Goal: Task Accomplishment & Management: Manage account settings

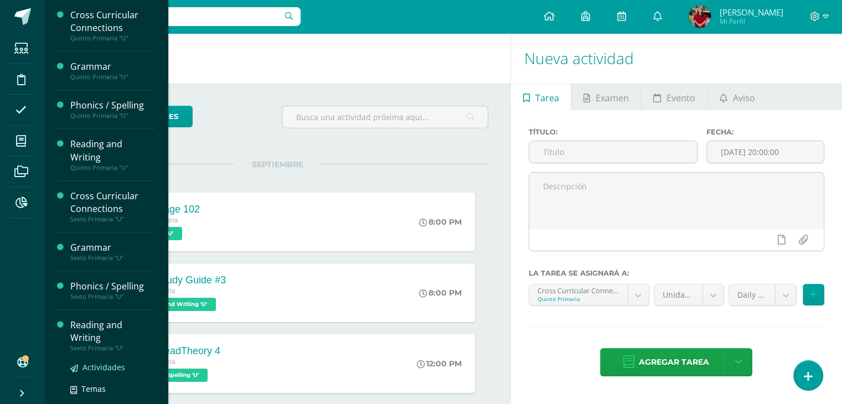
click at [86, 362] on span "Actividades" at bounding box center [104, 367] width 43 height 11
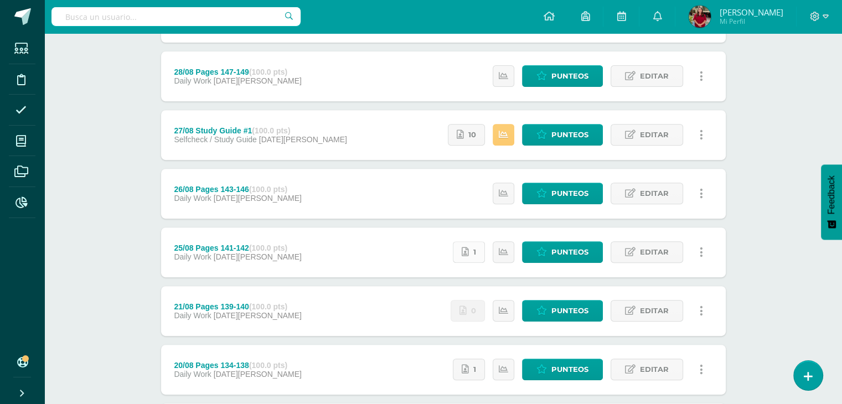
click at [468, 264] on div "Estatus de Actividad: 0 Estudiantes sin calificar 1 Estudiantes con cero Media …" at bounding box center [580, 253] width 289 height 50
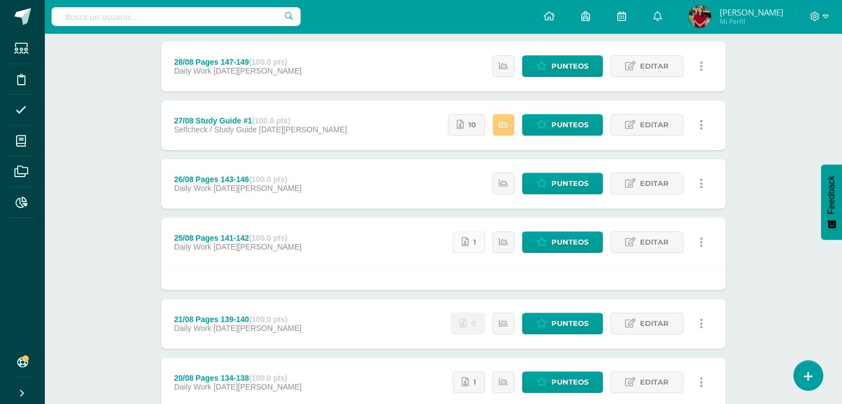
scroll to position [441, 0]
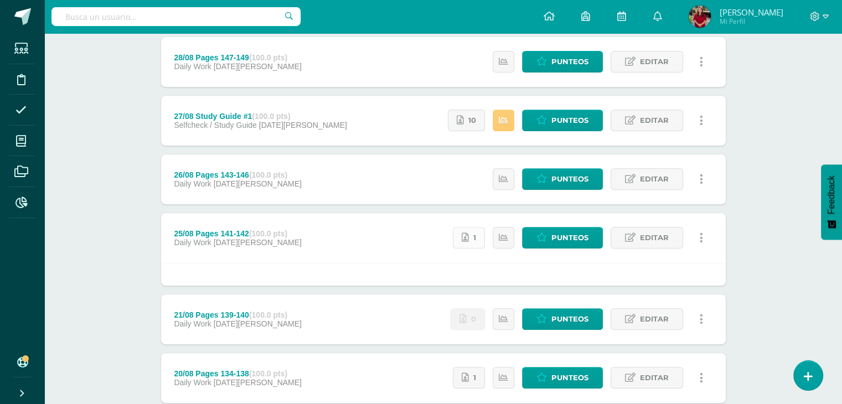
click at [471, 244] on link "1" at bounding box center [469, 238] width 32 height 22
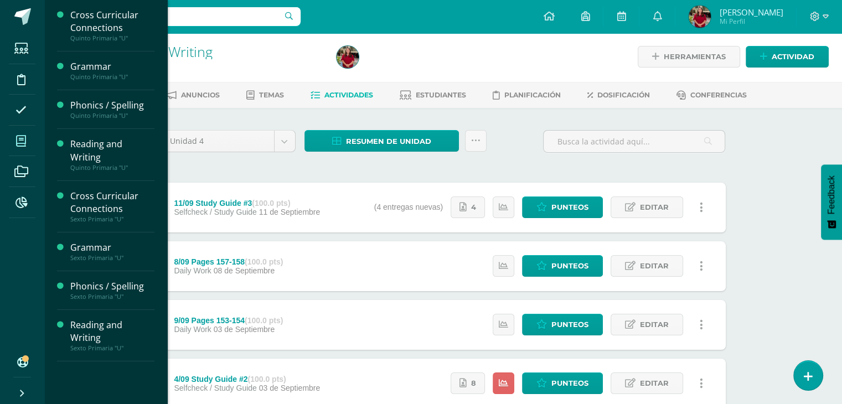
scroll to position [1, 0]
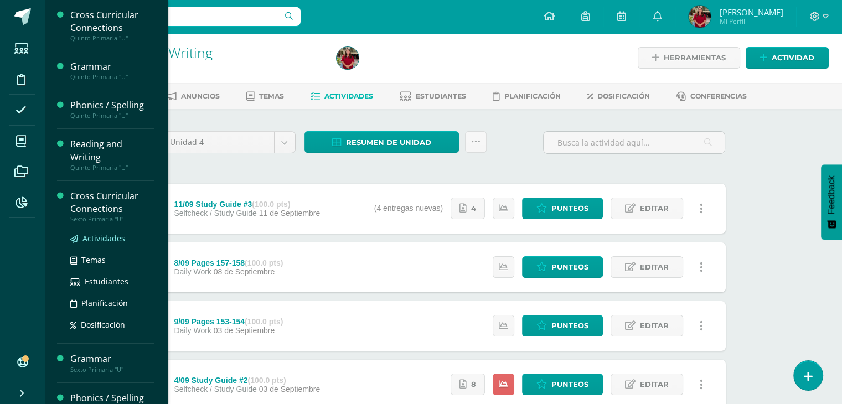
click at [104, 242] on span "Actividades" at bounding box center [104, 238] width 43 height 11
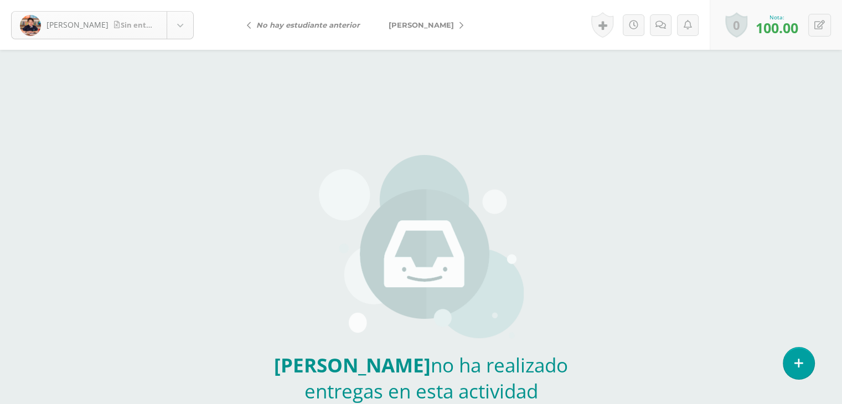
click at [107, 19] on body "Alcantara, [PERSON_NAME] entrega Alcantara, [PERSON_NAME], [PERSON_NAME], [PERS…" at bounding box center [421, 230] width 842 height 461
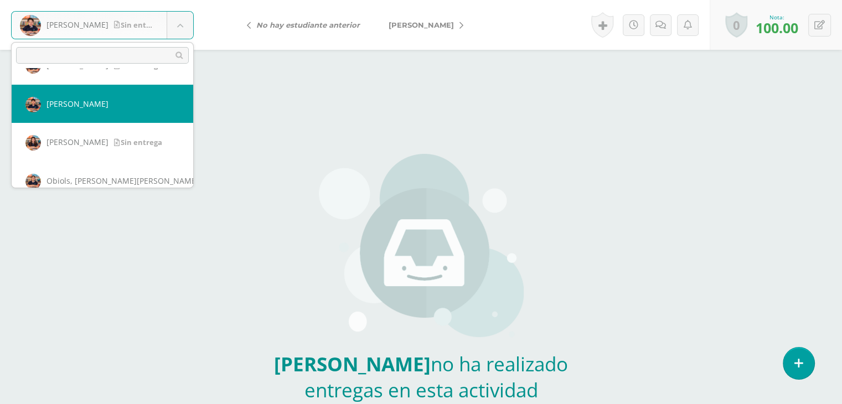
scroll to position [106, 0]
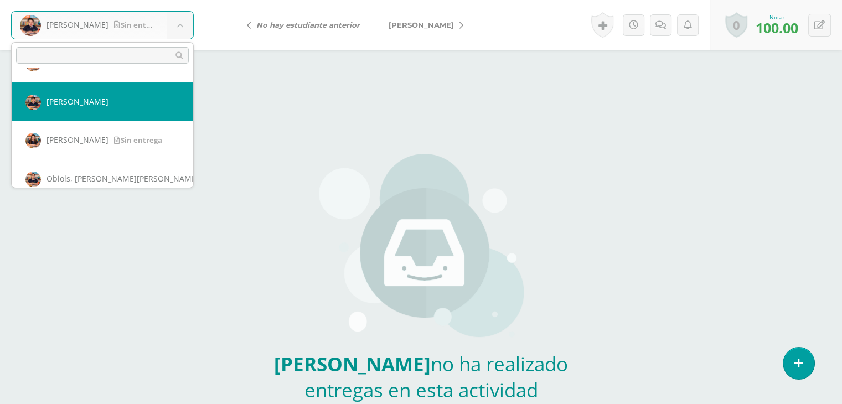
select select "173"
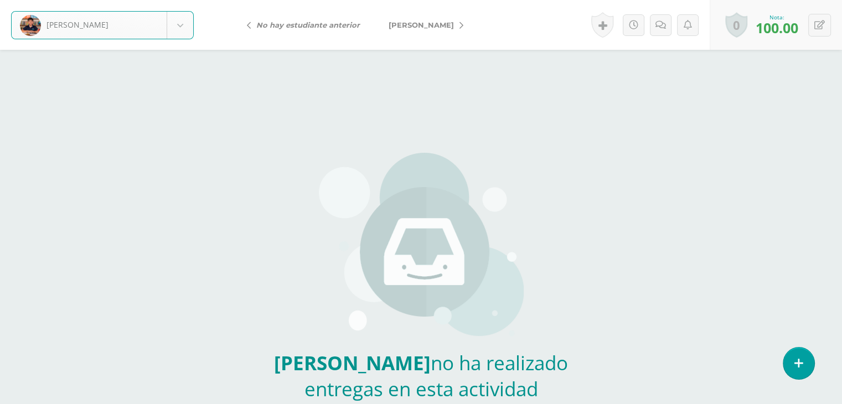
scroll to position [3, 0]
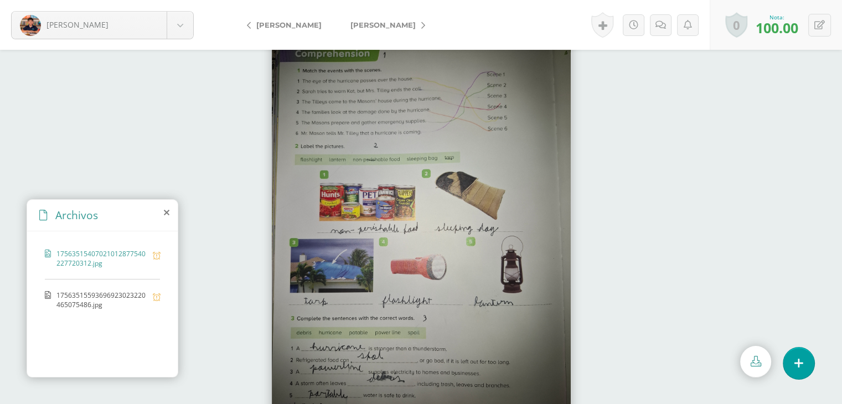
click at [74, 301] on span "17563515593696923023220465075486.jpg" at bounding box center [101, 300] width 91 height 19
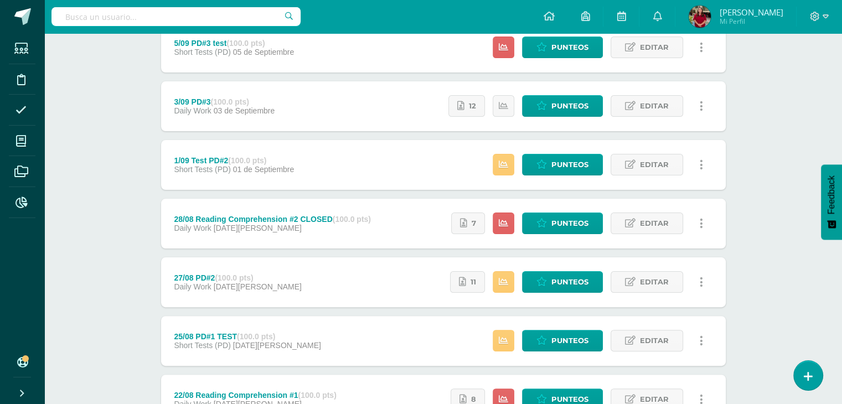
scroll to position [221, 0]
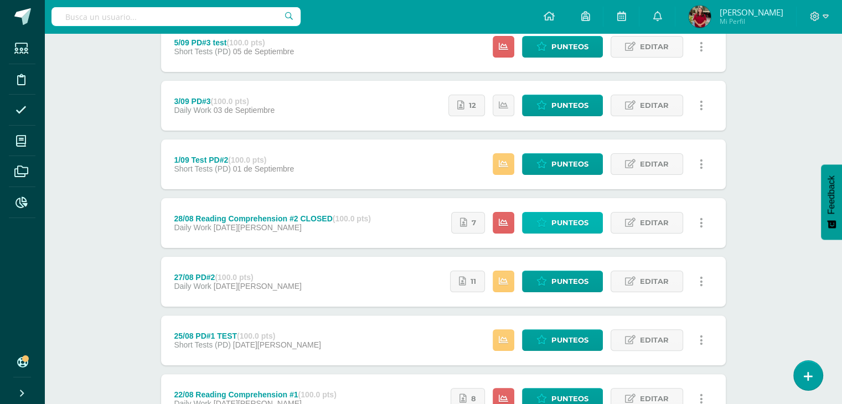
click at [536, 221] on link "Punteos" at bounding box center [562, 223] width 81 height 22
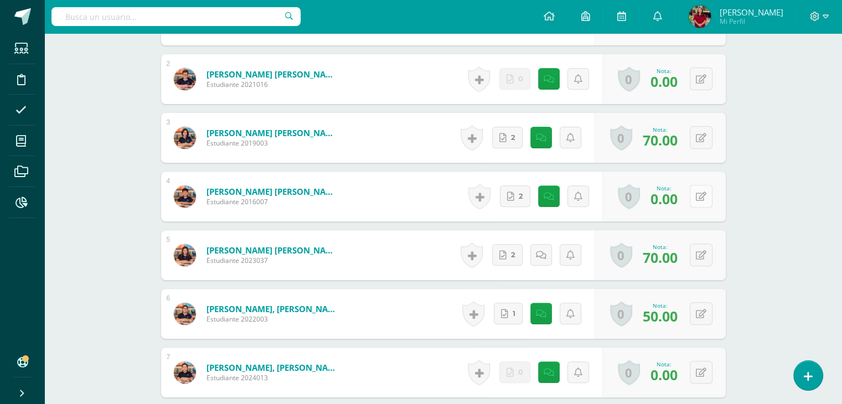
scroll to position [390, 0]
click at [702, 192] on icon at bounding box center [701, 196] width 11 height 9
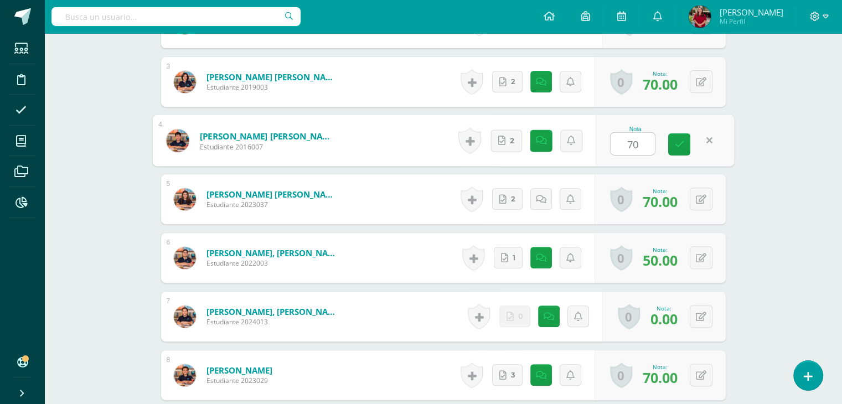
type input "7"
type input "100"
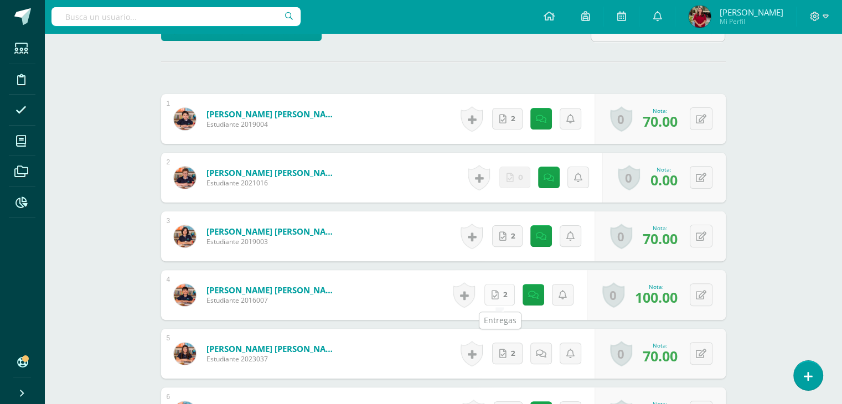
scroll to position [287, 0]
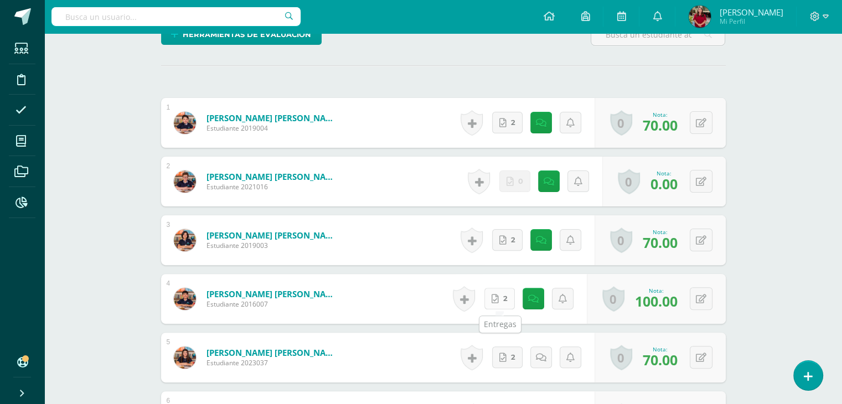
click at [507, 301] on span "2" at bounding box center [506, 299] width 4 height 20
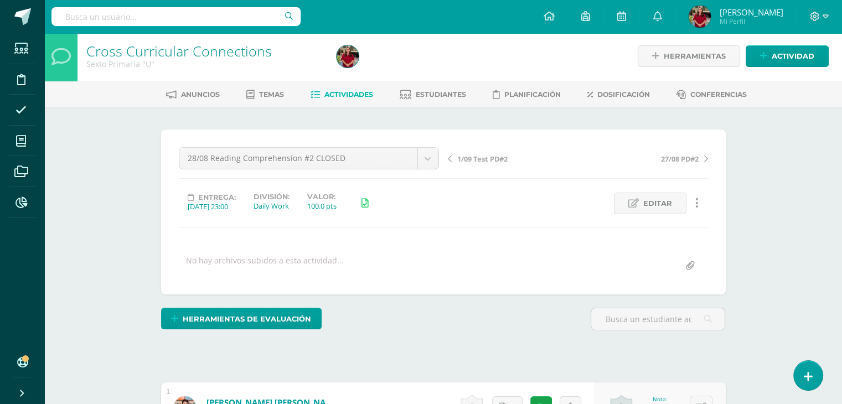
scroll to position [0, 0]
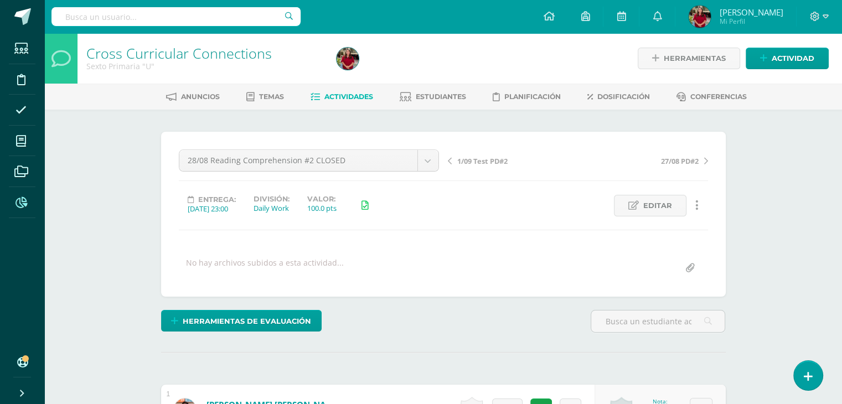
click at [20, 213] on span at bounding box center [21, 202] width 25 height 25
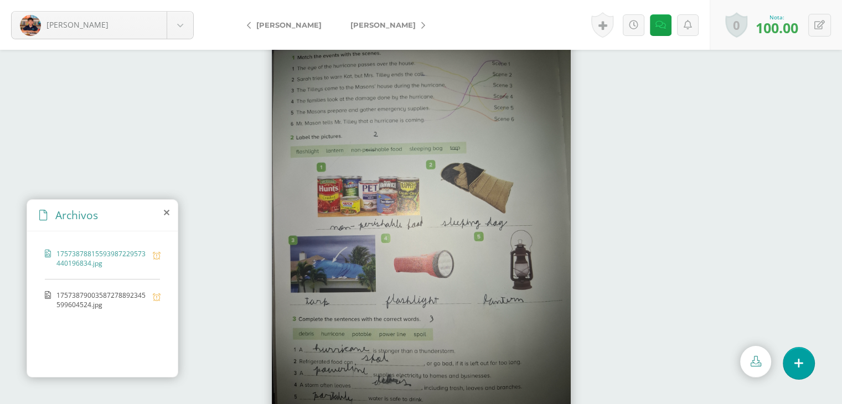
click at [96, 299] on span "17573879003587278892345599604524.jpg" at bounding box center [101, 300] width 91 height 19
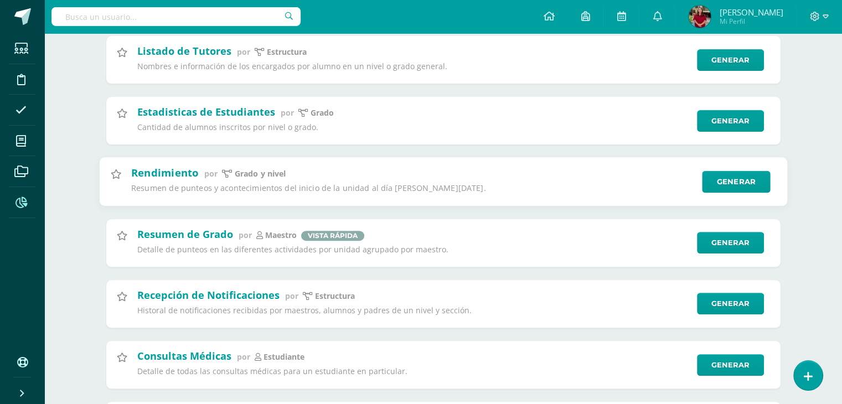
scroll to position [332, 0]
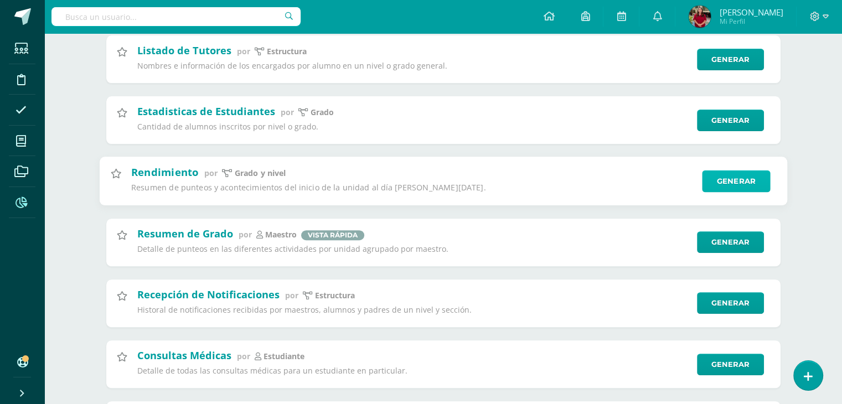
click at [716, 187] on link "Generar" at bounding box center [736, 182] width 68 height 22
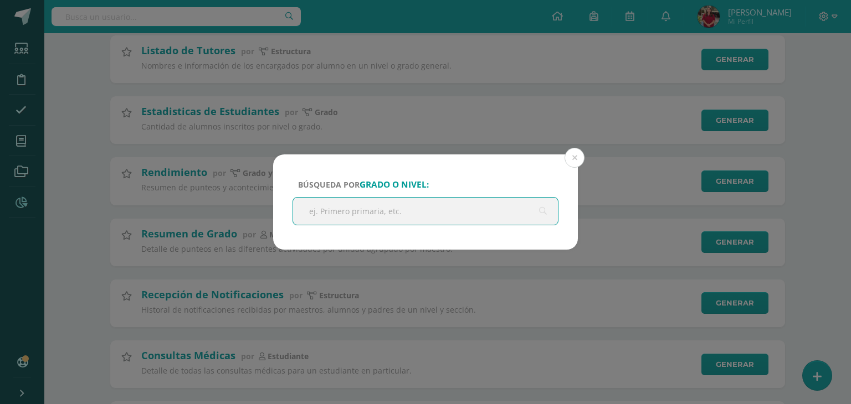
click at [330, 214] on input "text" at bounding box center [425, 211] width 265 height 27
type input "sex"
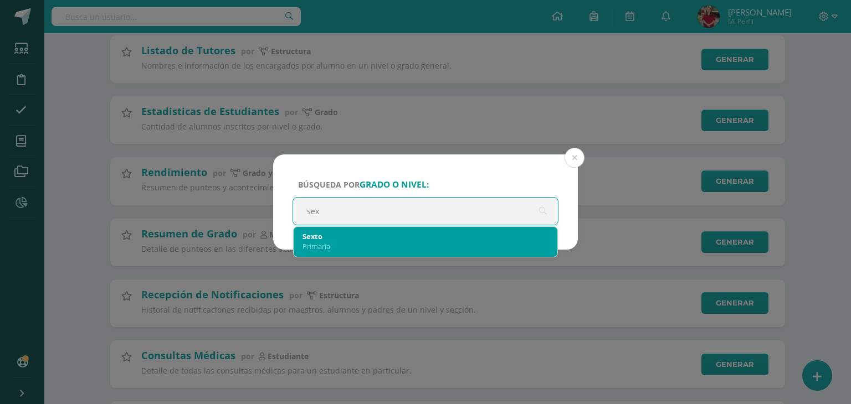
click at [344, 244] on div "Primaria" at bounding box center [425, 247] width 246 height 10
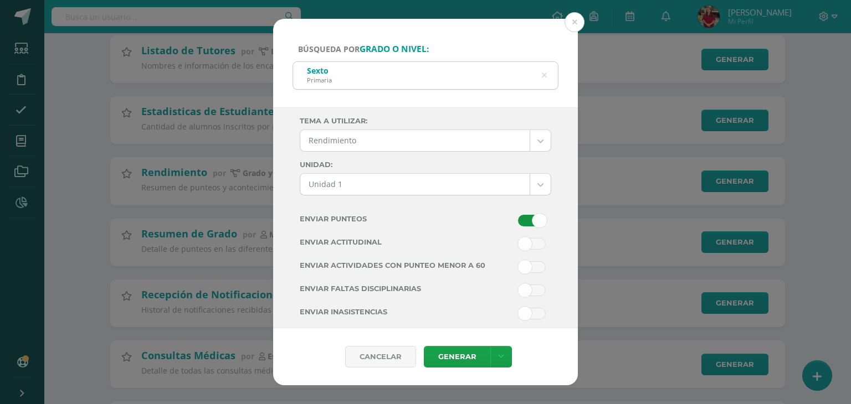
click at [522, 209] on div "Tema a Utilizar: Rendimiento --------- Rendimiento Unidad: Unidad 1 Unidad 1 Un…" at bounding box center [425, 166] width 251 height 98
click at [526, 227] on label at bounding box center [523, 221] width 65 height 13
click at [0, 0] on input "checkbox" at bounding box center [0, 0] width 0 height 0
click at [523, 264] on span at bounding box center [532, 267] width 28 height 12
click at [0, 0] on input "checkbox" at bounding box center [0, 0] width 0 height 0
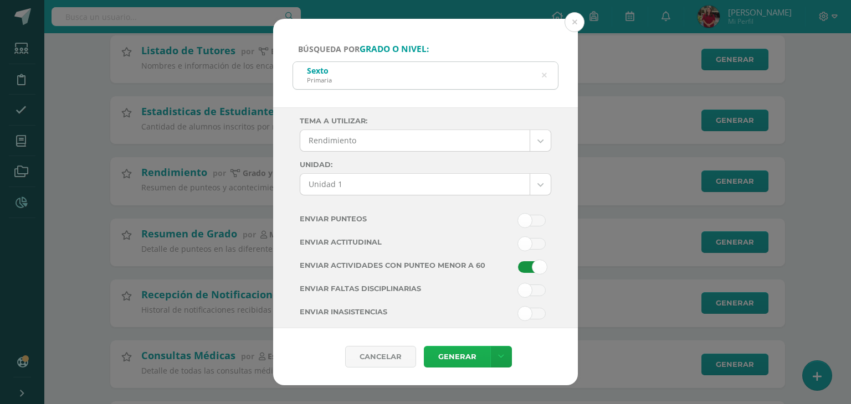
click at [463, 352] on link "Generar" at bounding box center [457, 357] width 66 height 22
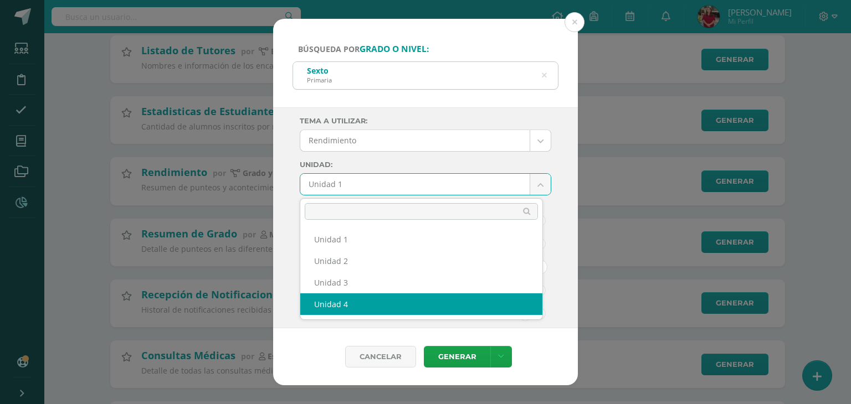
select select "Unidad 4"
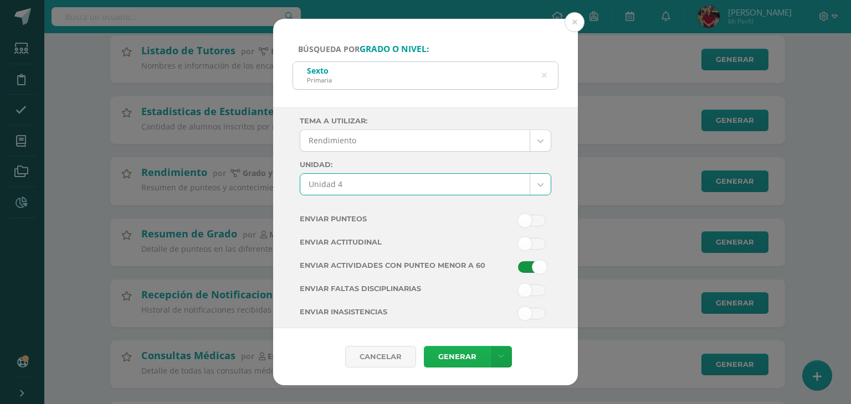
click at [457, 358] on link "Generar" at bounding box center [457, 357] width 66 height 22
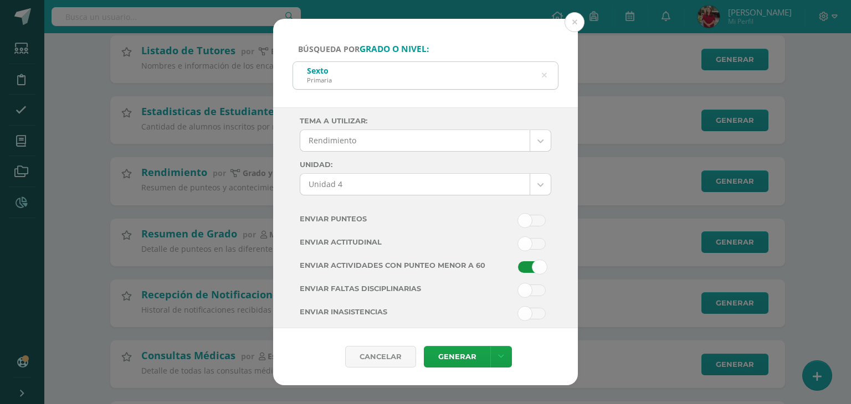
click at [201, 77] on div "Búsqueda por grado o nivel: Sexto Primaria sex Tema a Utilizar: Rendimiento ---…" at bounding box center [425, 202] width 842 height 367
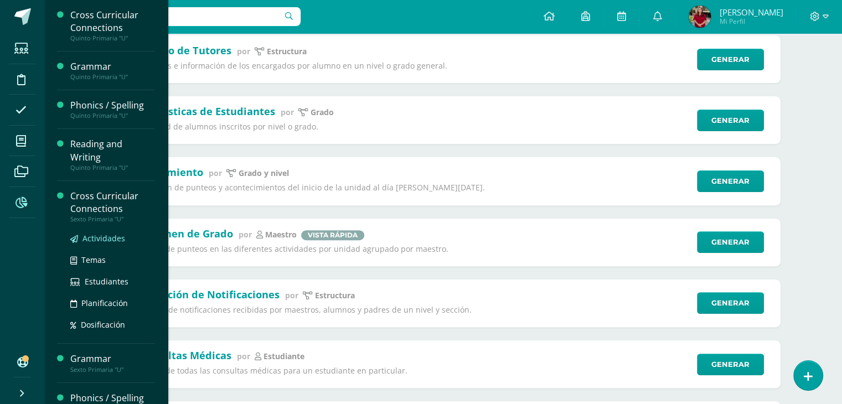
click at [86, 240] on span "Actividades" at bounding box center [104, 238] width 43 height 11
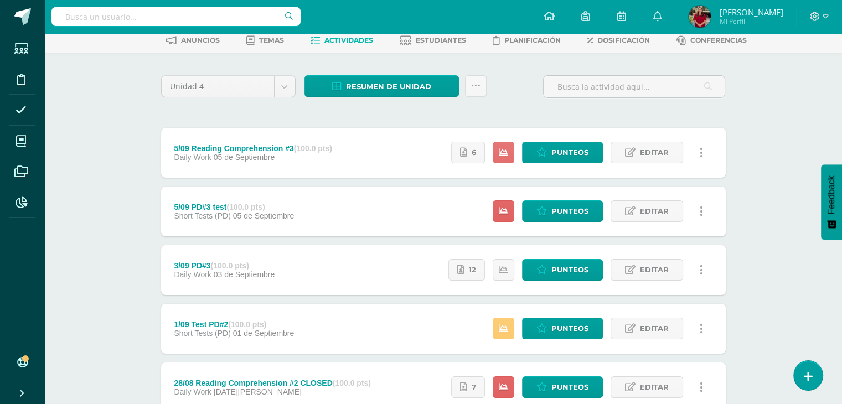
scroll to position [56, 0]
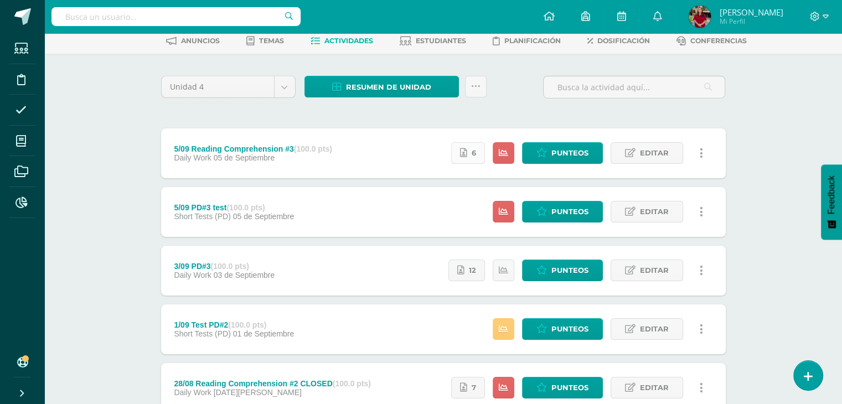
click at [478, 153] on link "6" at bounding box center [468, 153] width 34 height 22
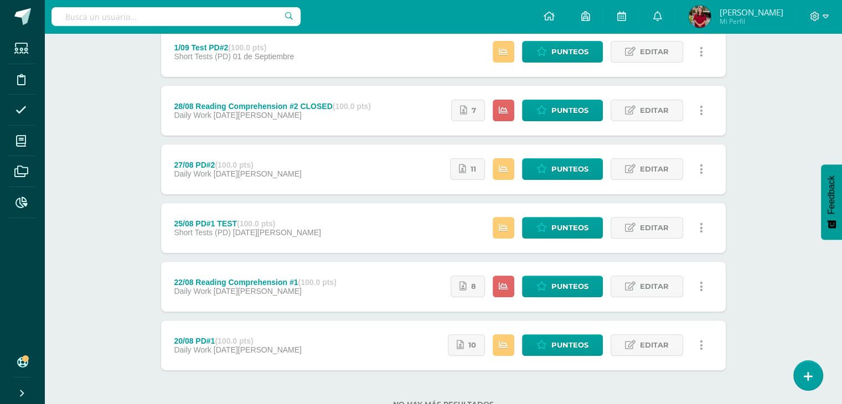
scroll to position [373, 0]
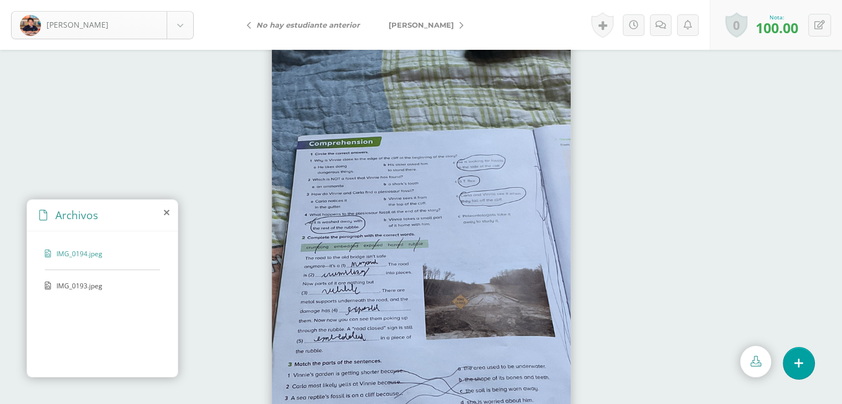
click at [130, 0] on body "[PERSON_NAME], [PERSON_NAME], [PERSON_NAME], [PERSON_NAME], [PERSON_NAME], [PER…" at bounding box center [421, 0] width 842 height 0
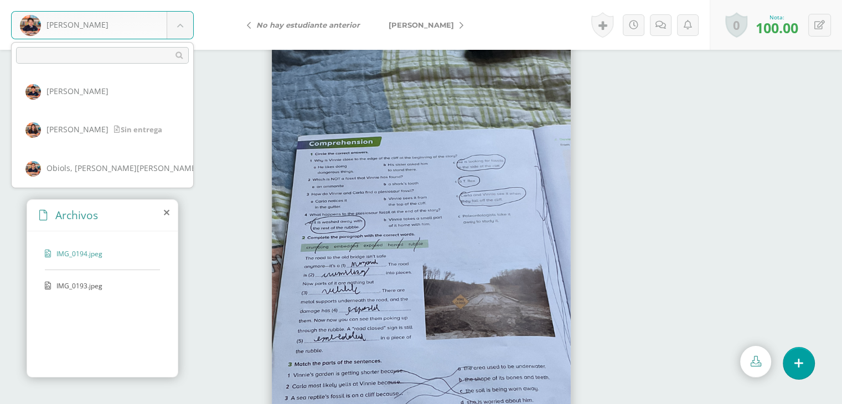
select select "589"
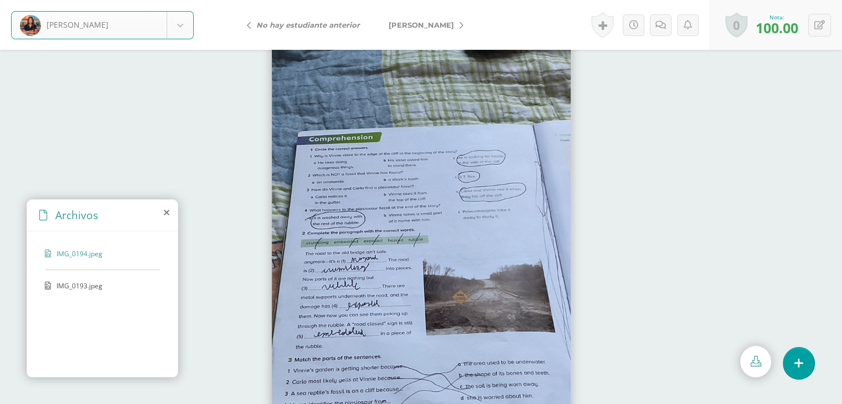
scroll to position [6, 0]
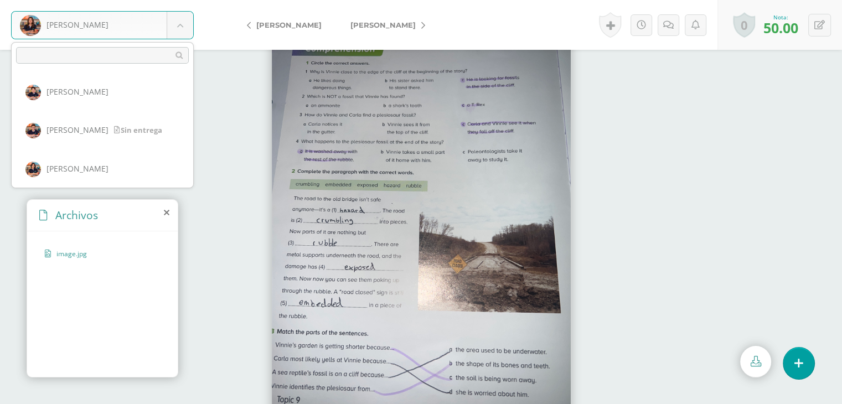
click at [132, 0] on body "[PERSON_NAME], [PERSON_NAME], [PERSON_NAME], [PERSON_NAME], [PERSON_NAME], [PER…" at bounding box center [421, 0] width 842 height 0
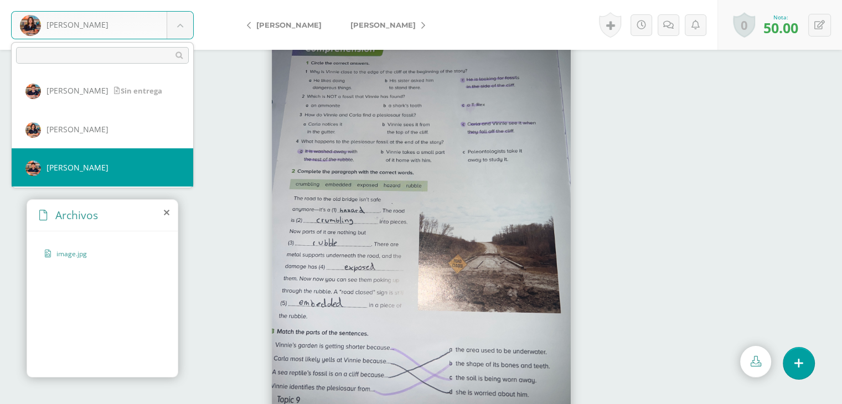
scroll to position [45, 0]
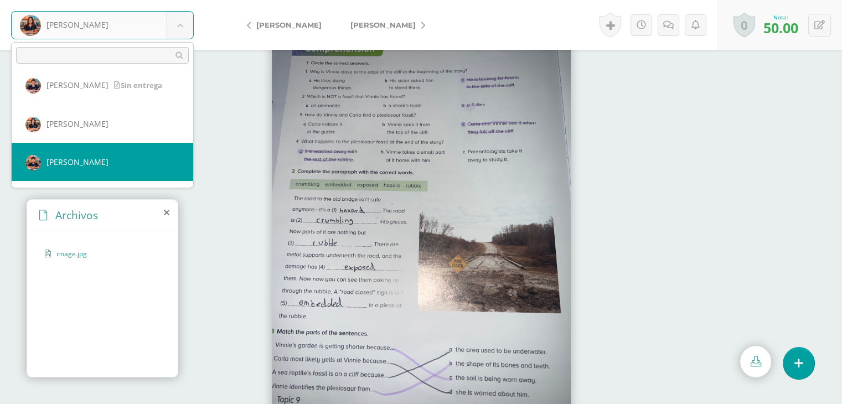
select select "173"
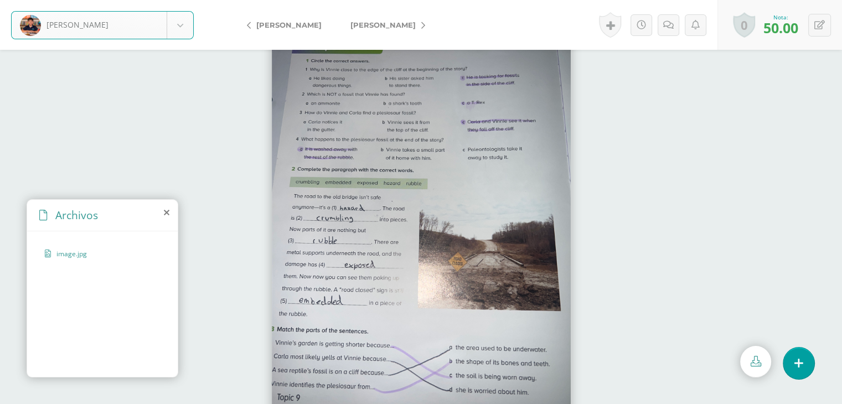
scroll to position [3, 0]
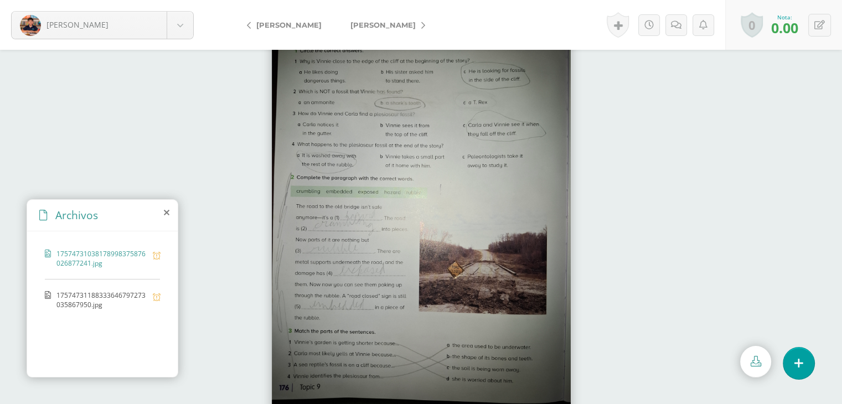
scroll to position [22, 0]
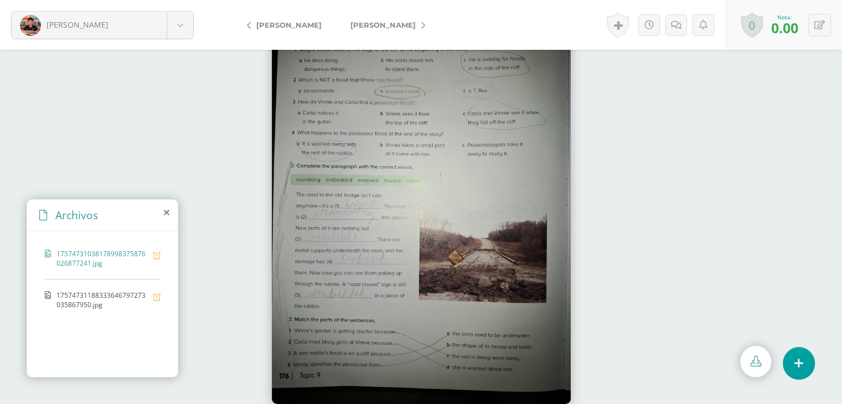
click at [84, 306] on span "17574731188333646797273035867950.jpg" at bounding box center [101, 300] width 91 height 19
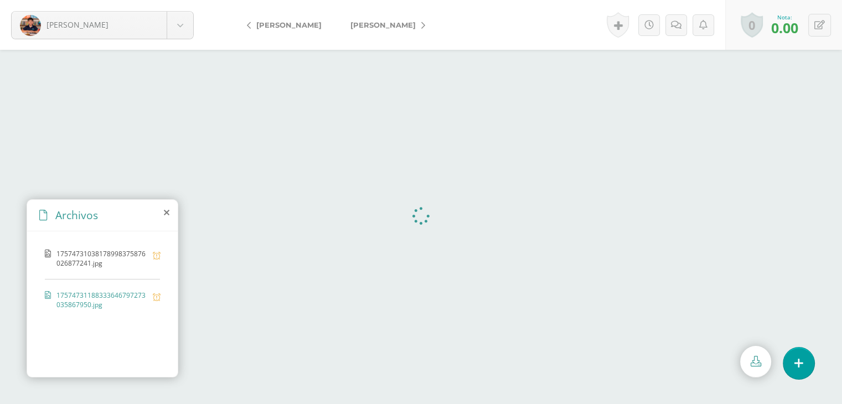
scroll to position [0, 0]
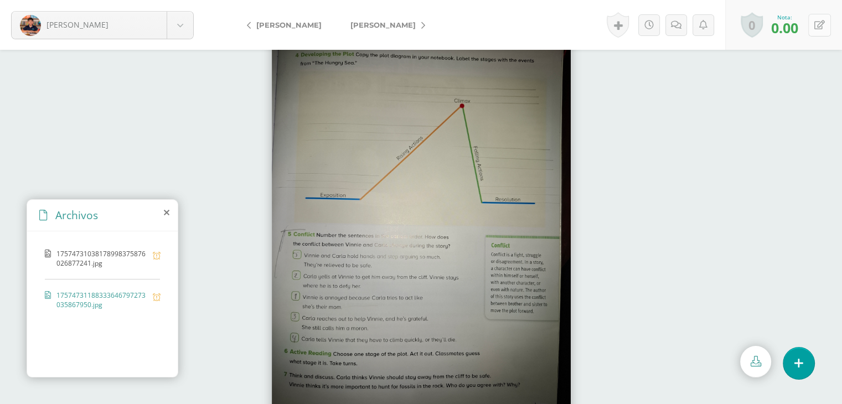
click at [824, 27] on icon at bounding box center [820, 24] width 11 height 9
type input "70"
